Goal: Information Seeking & Learning: Learn about a topic

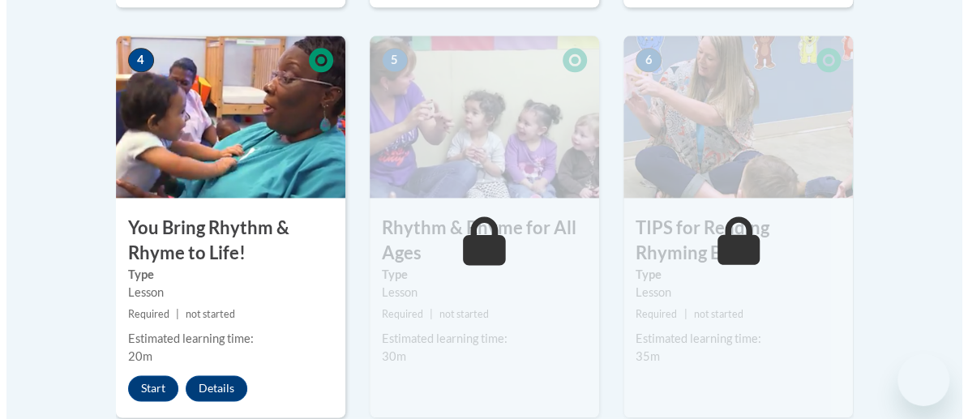
scroll to position [1010, 0]
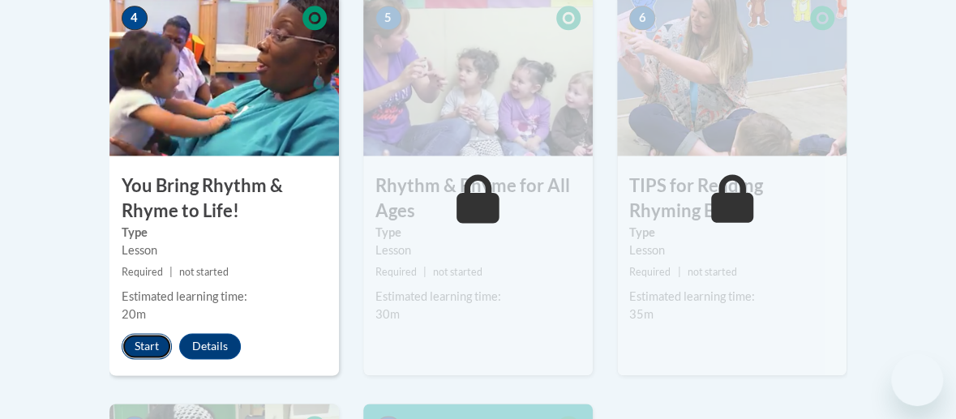
click at [149, 351] on button "Start" at bounding box center [147, 346] width 50 height 26
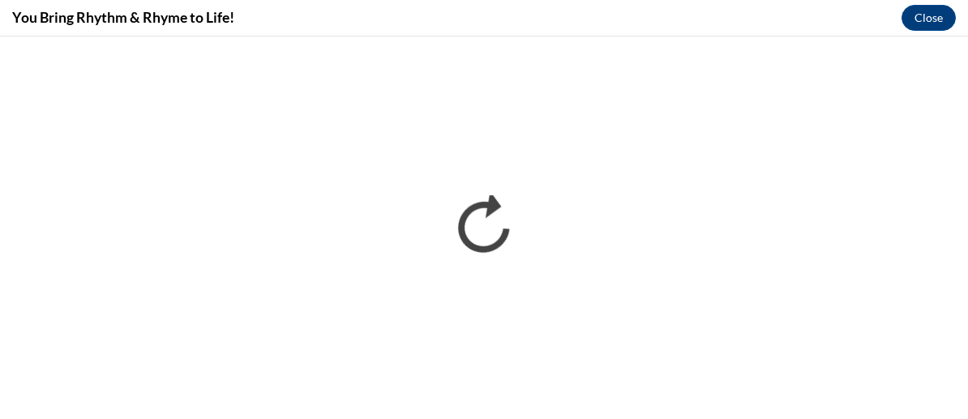
scroll to position [0, 0]
